Goal: Information Seeking & Learning: Learn about a topic

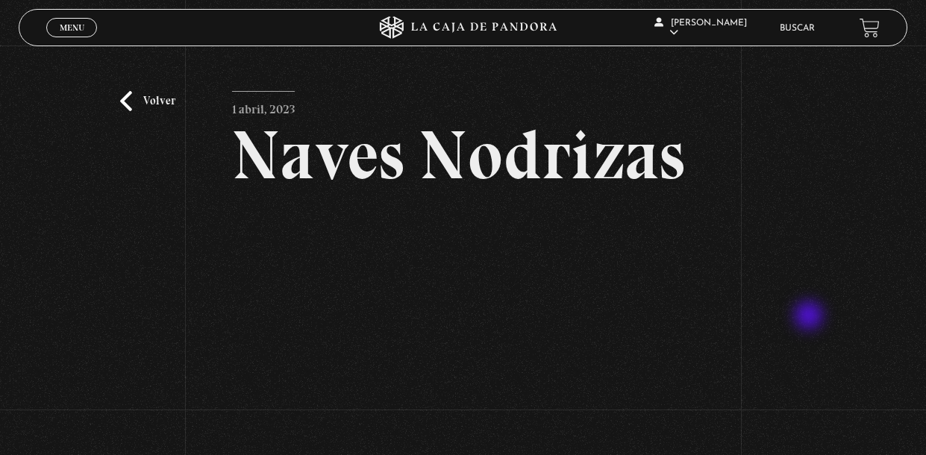
scroll to position [215, 0]
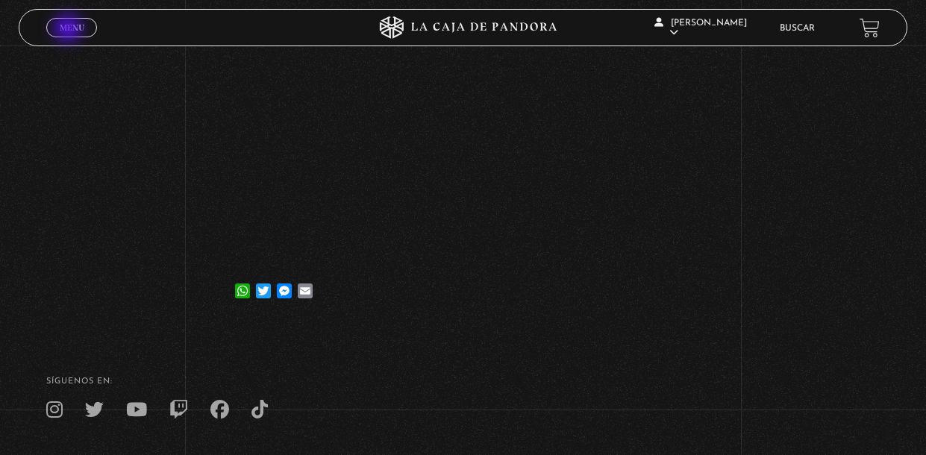
click at [69, 30] on span "Menu" at bounding box center [72, 27] width 25 height 9
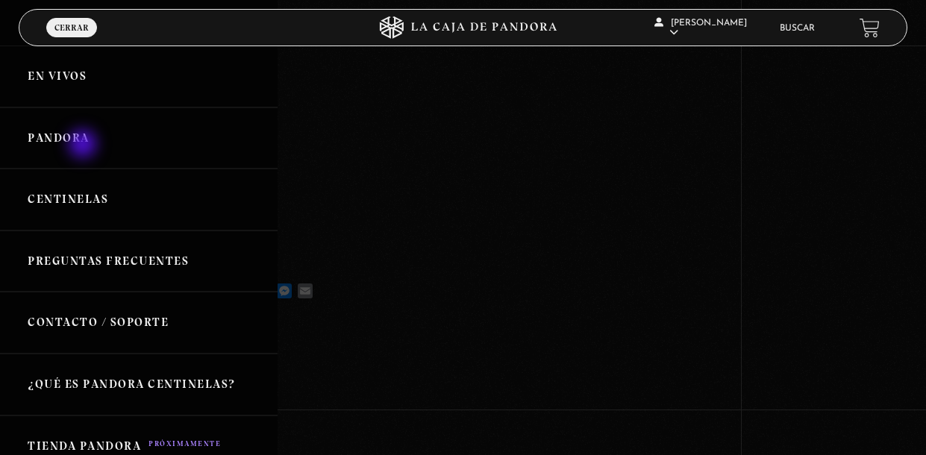
click at [84, 145] on link "Pandora" at bounding box center [139, 138] width 278 height 62
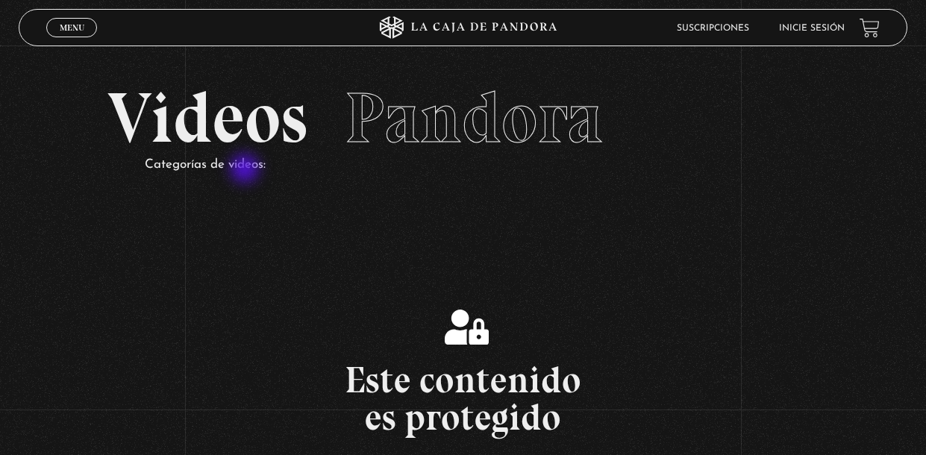
click at [246, 170] on p "Categorías de videos:" at bounding box center [482, 165] width 674 height 23
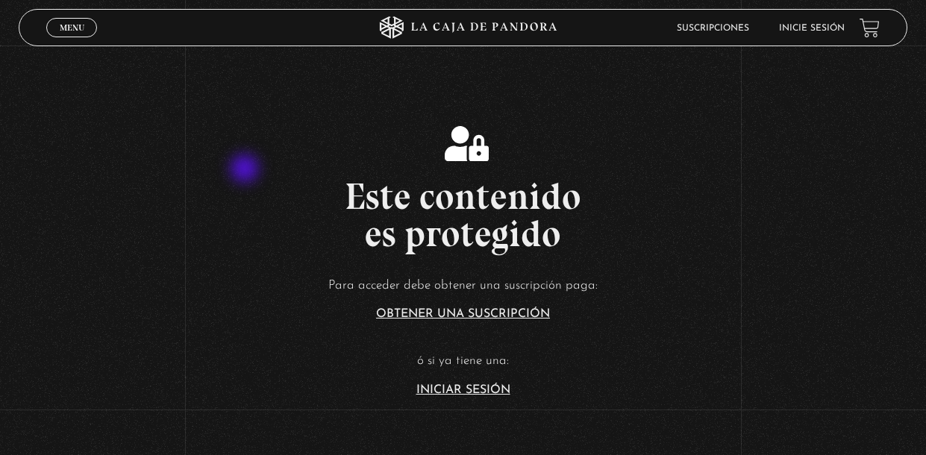
scroll to position [186, 0]
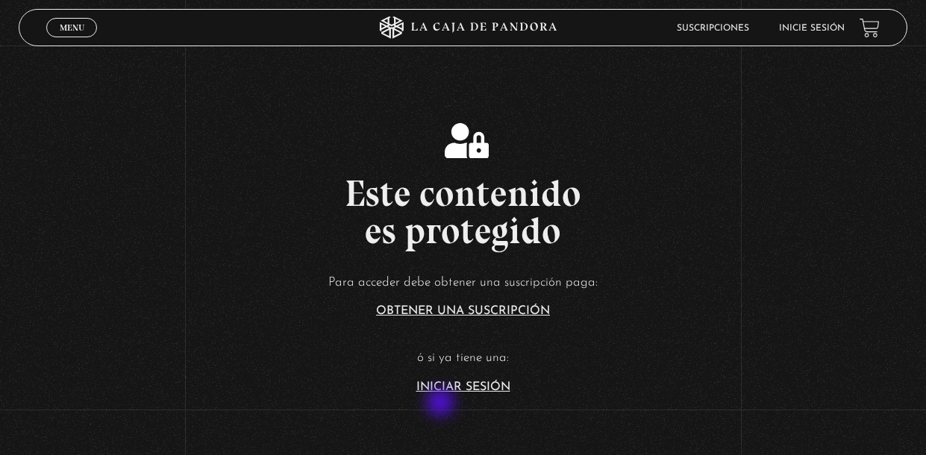
click at [442, 393] on link "Iniciar Sesión" at bounding box center [463, 387] width 94 height 12
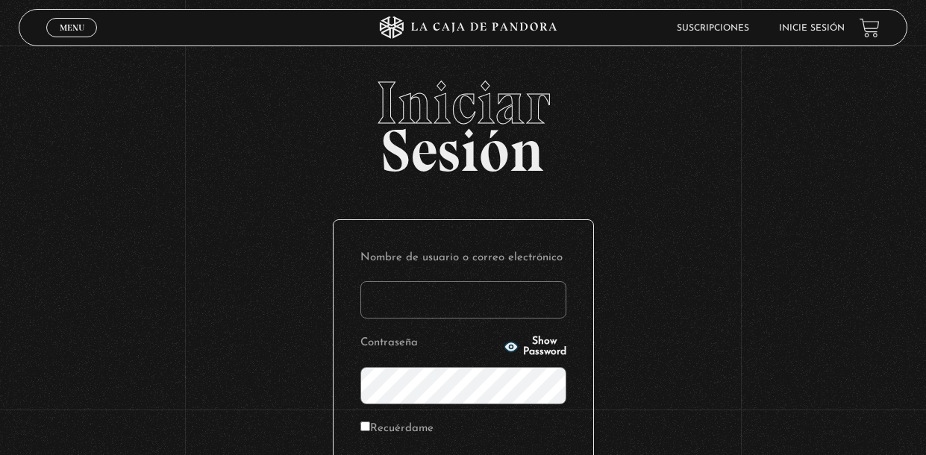
type input "[EMAIL_ADDRESS][DOMAIN_NAME]"
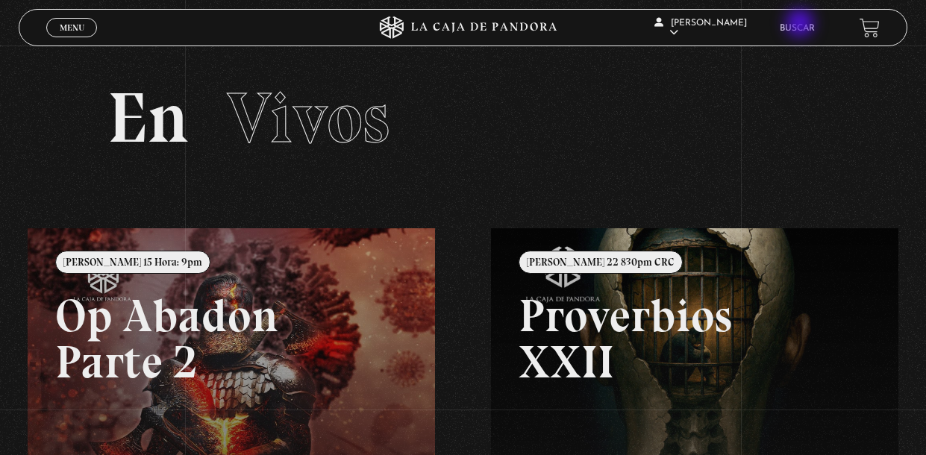
click at [801, 25] on link "Buscar" at bounding box center [797, 28] width 35 height 9
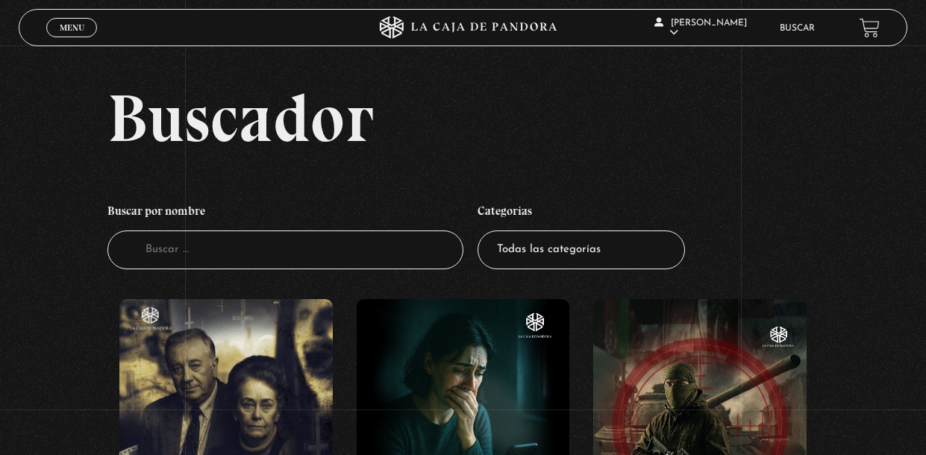
scroll to position [6, 0]
click at [652, 266] on select "Todas las categorías 11:11 Humanitario (1) Amo los Lunes (2) Análisis de series…" at bounding box center [580, 251] width 207 height 40
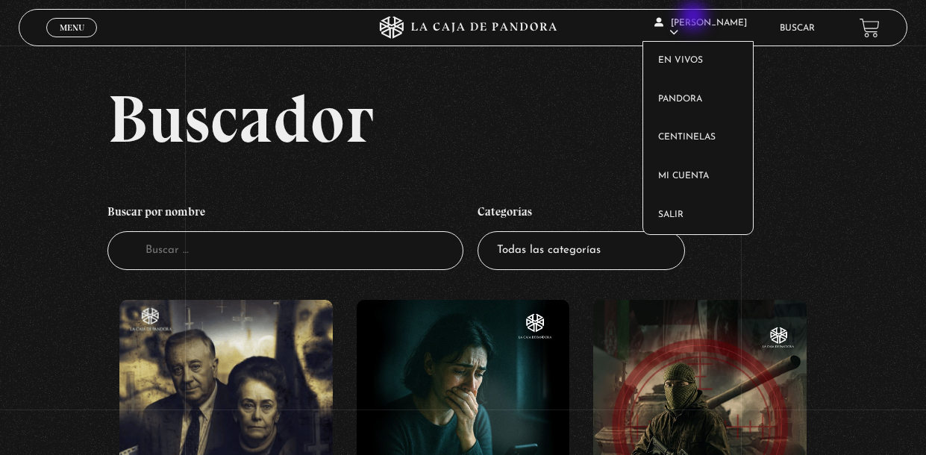
select select "centinelas"
click at [477, 239] on select "Todas las categorías 11:11 Humanitario (1) Amo los Lunes (2) Análisis de series…" at bounding box center [580, 251] width 207 height 40
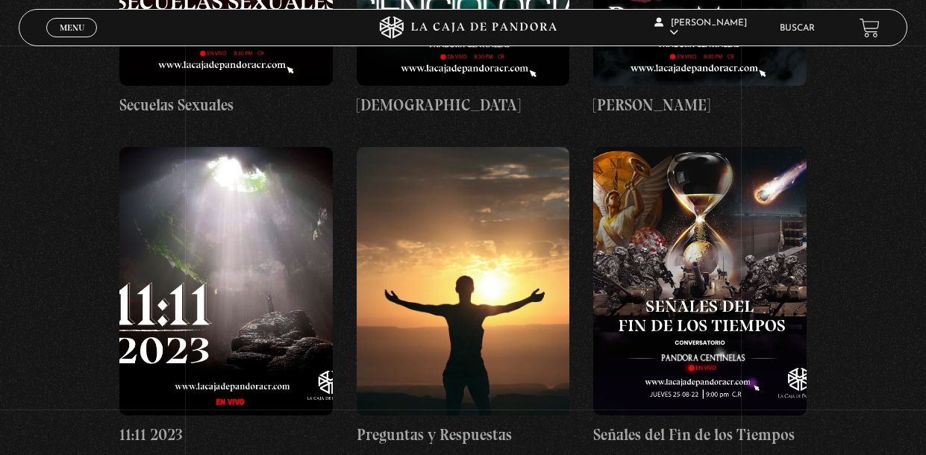
scroll to position [4923, 0]
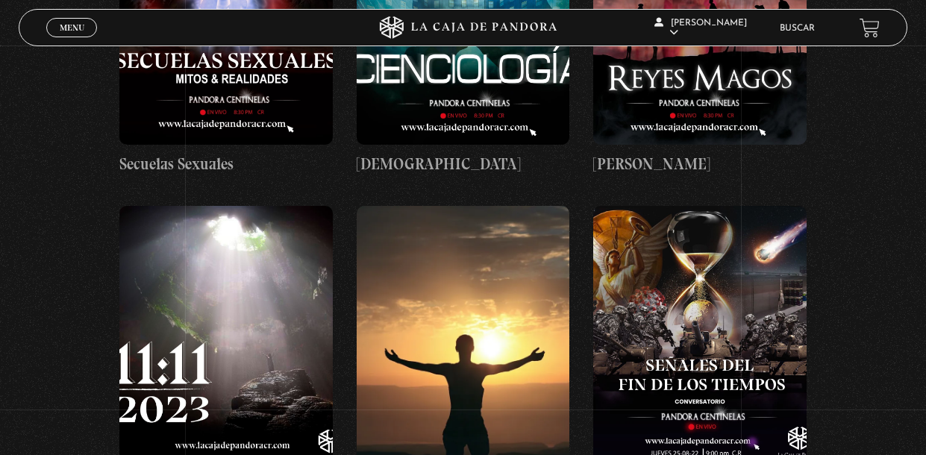
click at [792, 31] on link "Buscar" at bounding box center [797, 28] width 35 height 9
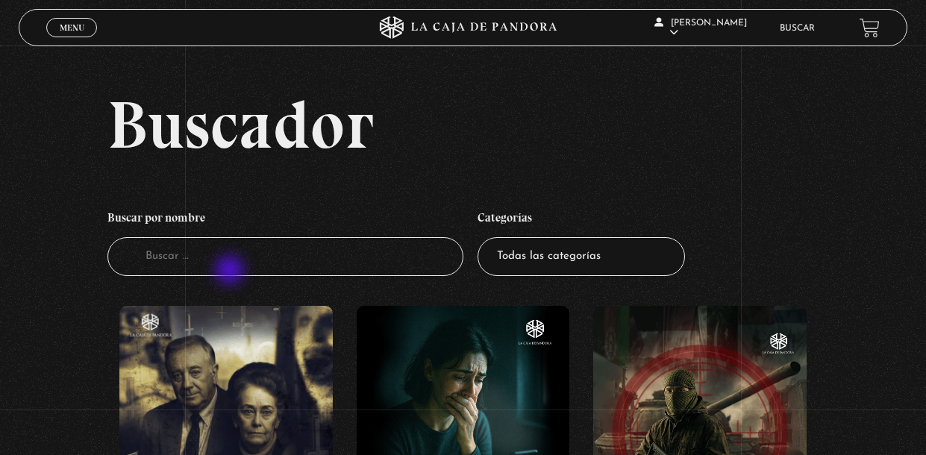
click at [231, 272] on input "Buscador" at bounding box center [285, 257] width 356 height 40
type input "mi 11 11"
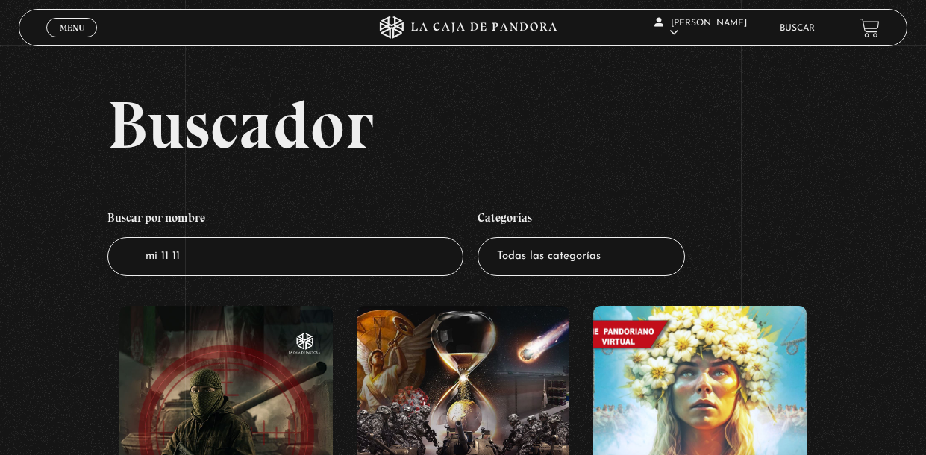
click at [401, 272] on input "mi 11 11" at bounding box center [285, 257] width 356 height 40
type input "m"
type input "11 11"
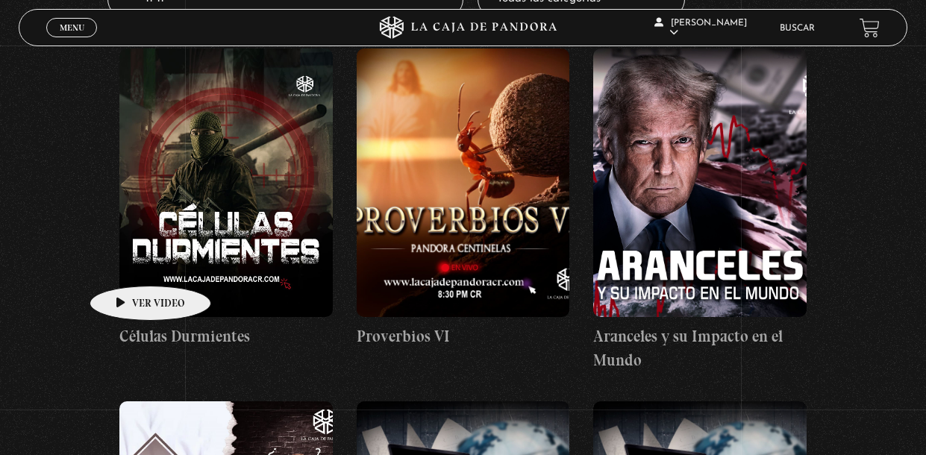
scroll to position [222, 0]
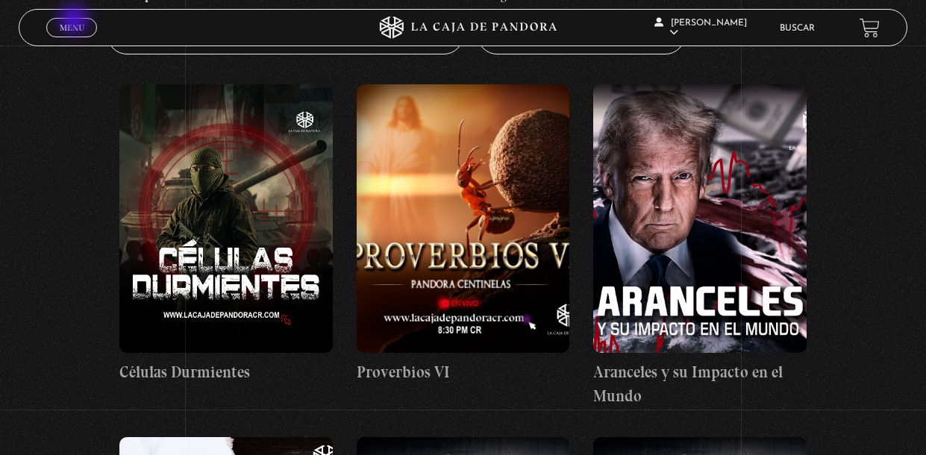
click at [75, 23] on span "Menu" at bounding box center [72, 27] width 25 height 9
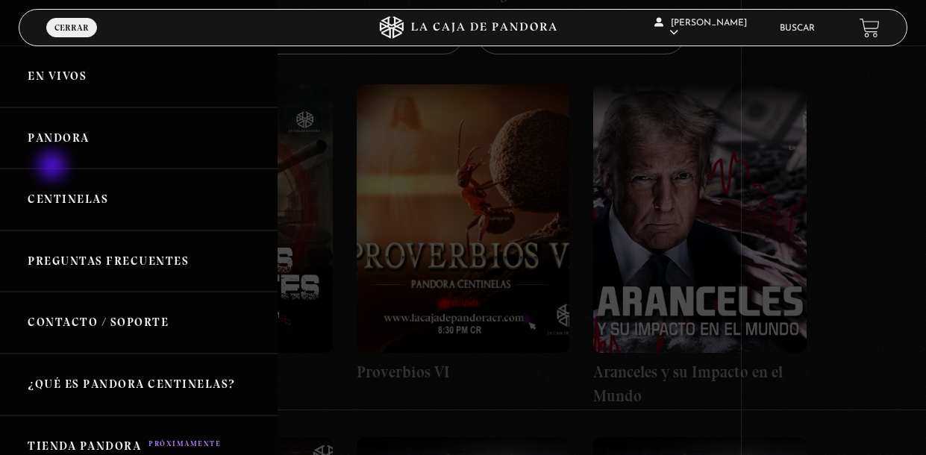
click at [54, 167] on link "Pandora" at bounding box center [139, 138] width 278 height 62
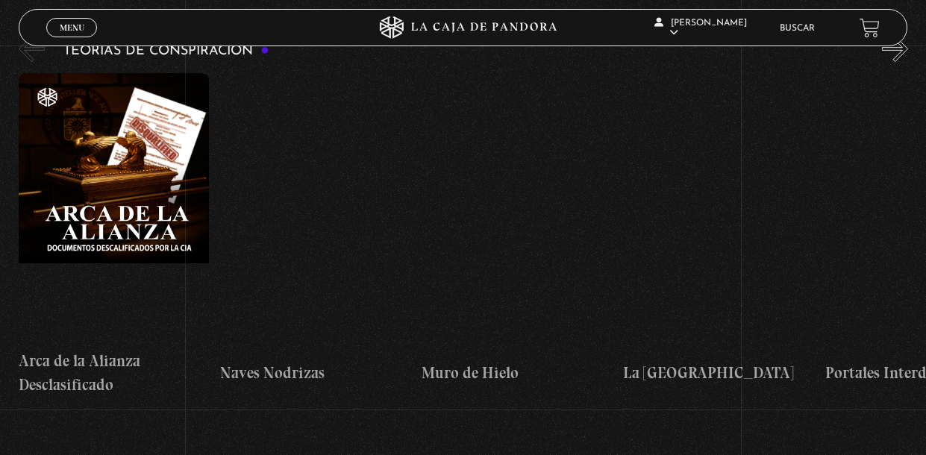
scroll to position [3311, 0]
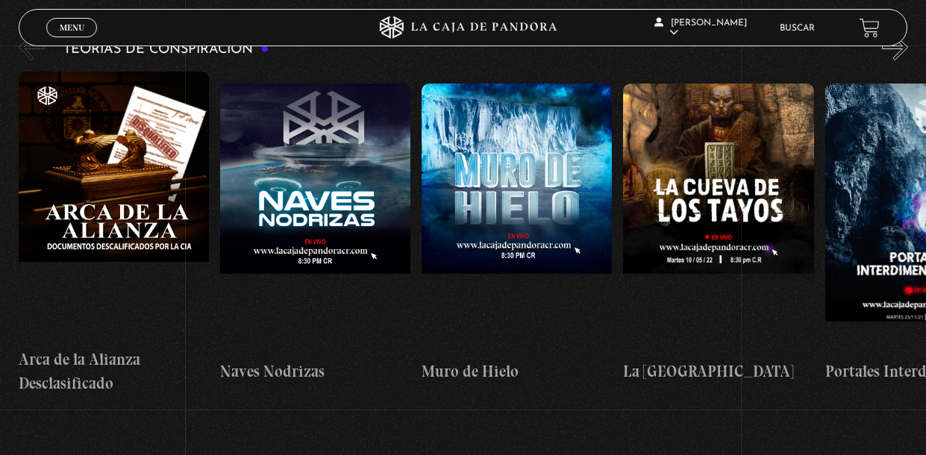
click at [357, 193] on figure at bounding box center [315, 218] width 190 height 269
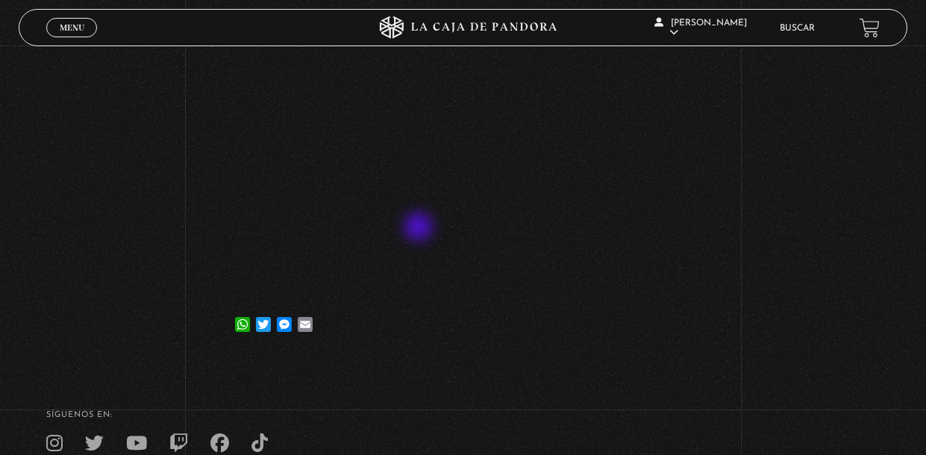
scroll to position [189, 0]
